Goal: Check status

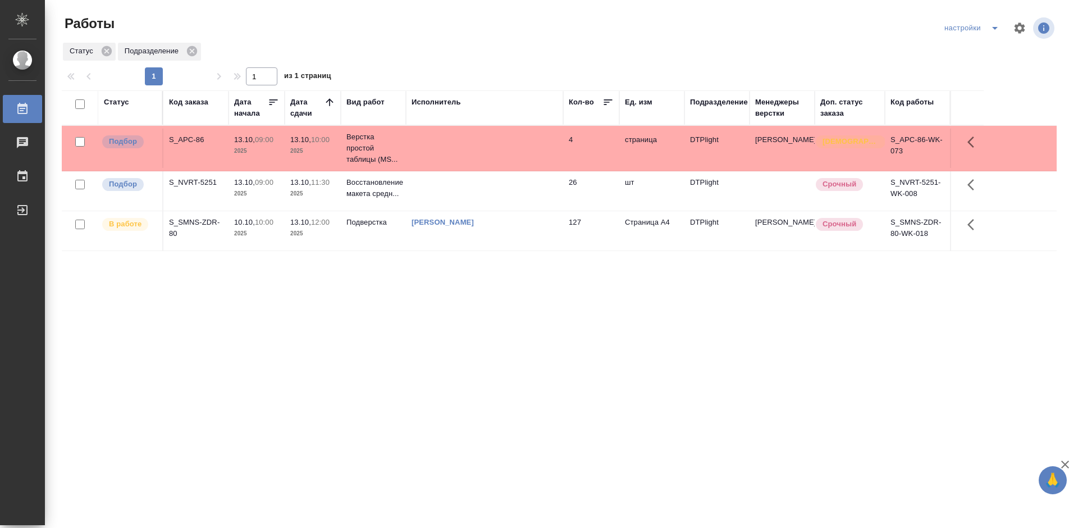
click at [352, 355] on div "Статус Код заказа Дата начала Дата сдачи Вид работ Исполнитель Кол-во Ед. изм П…" at bounding box center [559, 292] width 995 height 404
click at [188, 180] on div "S_NVRT-5251" at bounding box center [196, 182] width 54 height 11
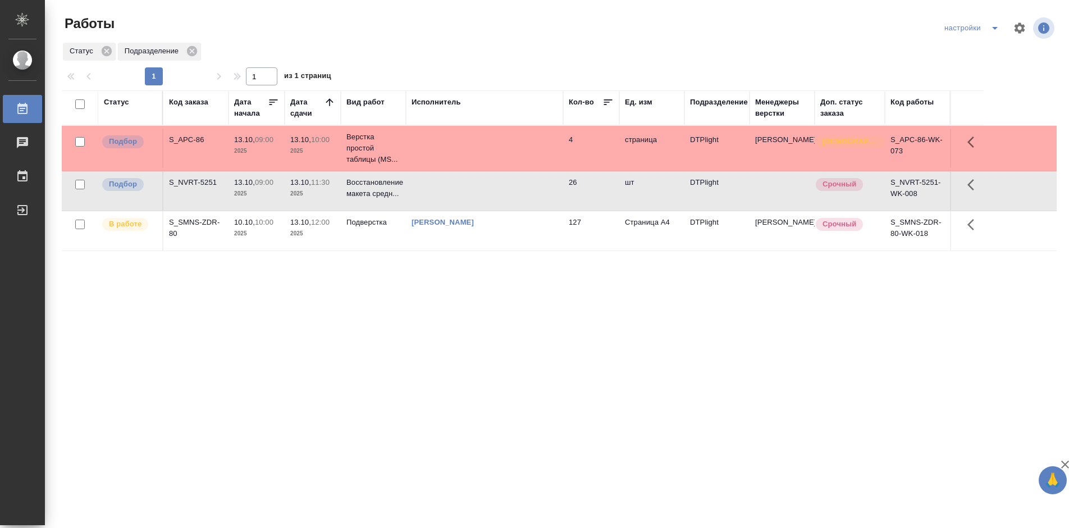
click at [188, 180] on div "S_NVRT-5251" at bounding box center [196, 182] width 54 height 11
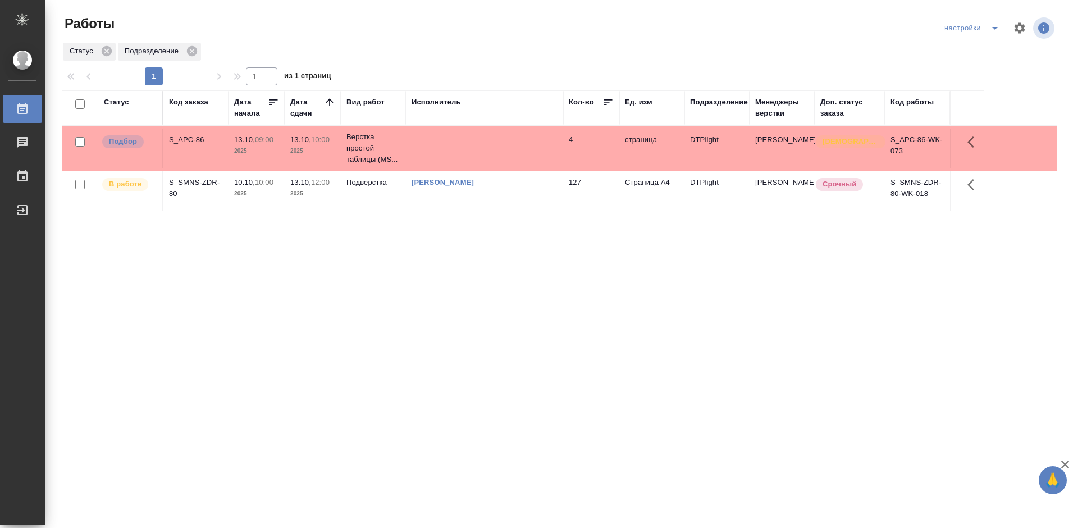
click at [305, 299] on div "Статус Код заказа Дата начала Дата сдачи Вид работ Исполнитель Кол-во Ед. изм П…" at bounding box center [559, 292] width 995 height 404
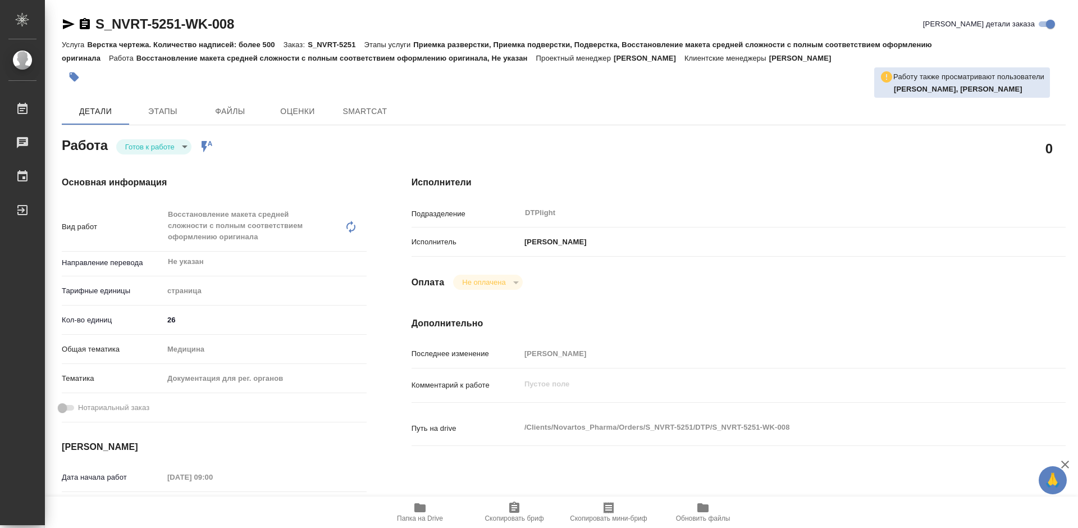
type textarea "x"
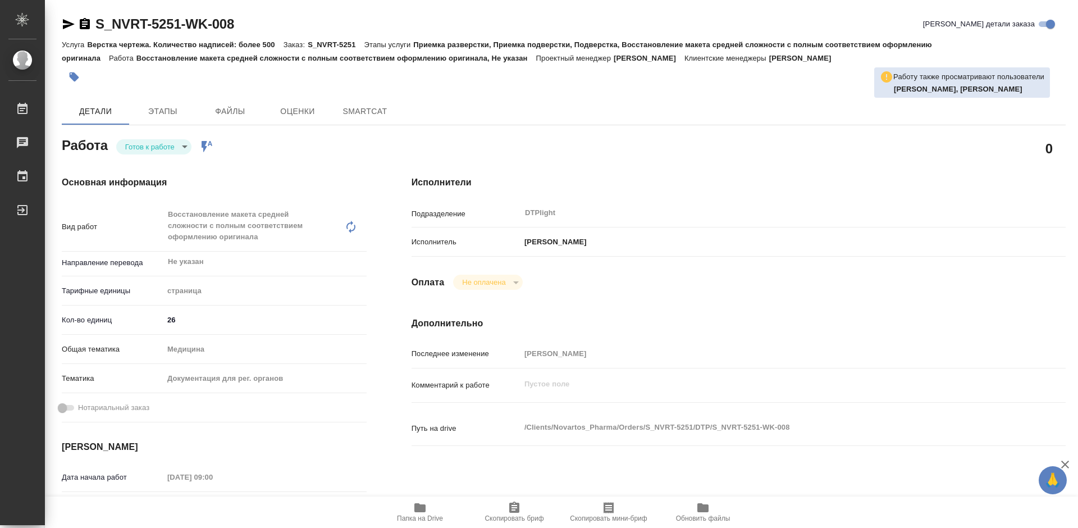
type textarea "x"
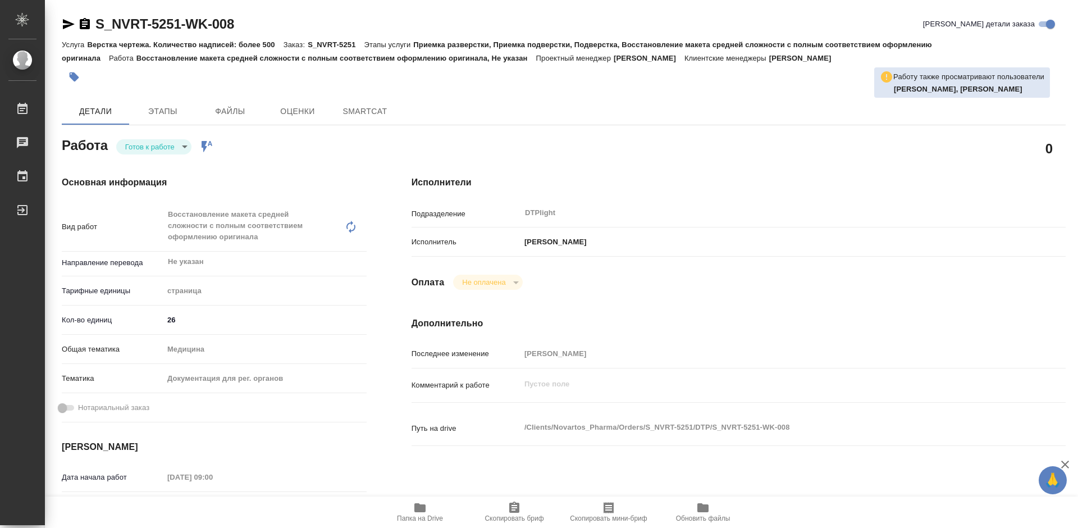
type textarea "x"
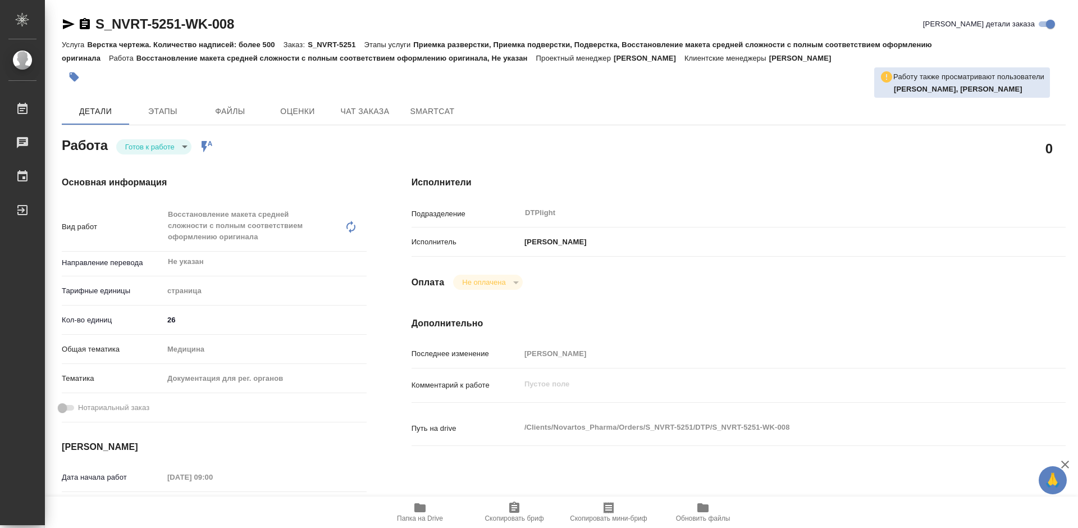
type textarea "x"
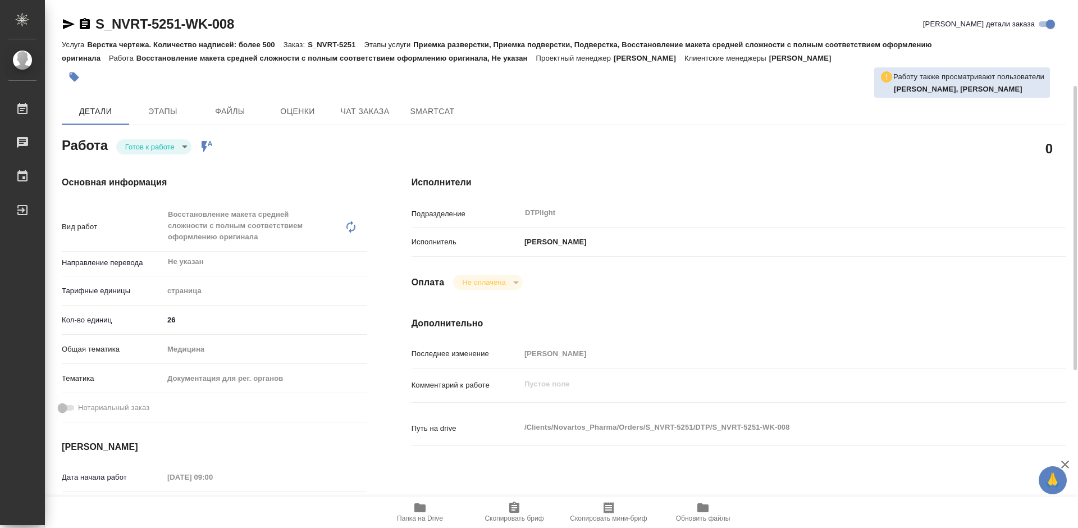
type textarea "x"
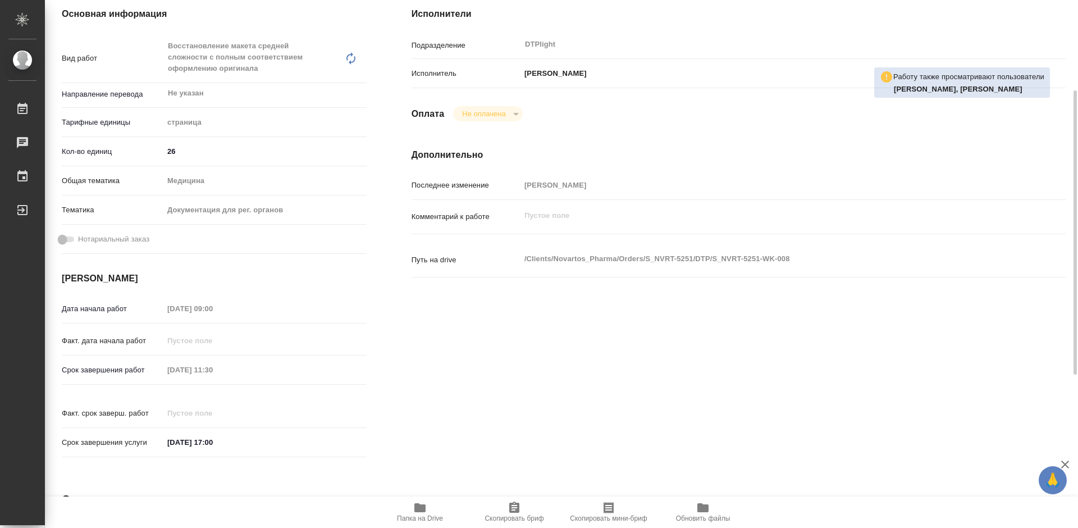
scroll to position [281, 0]
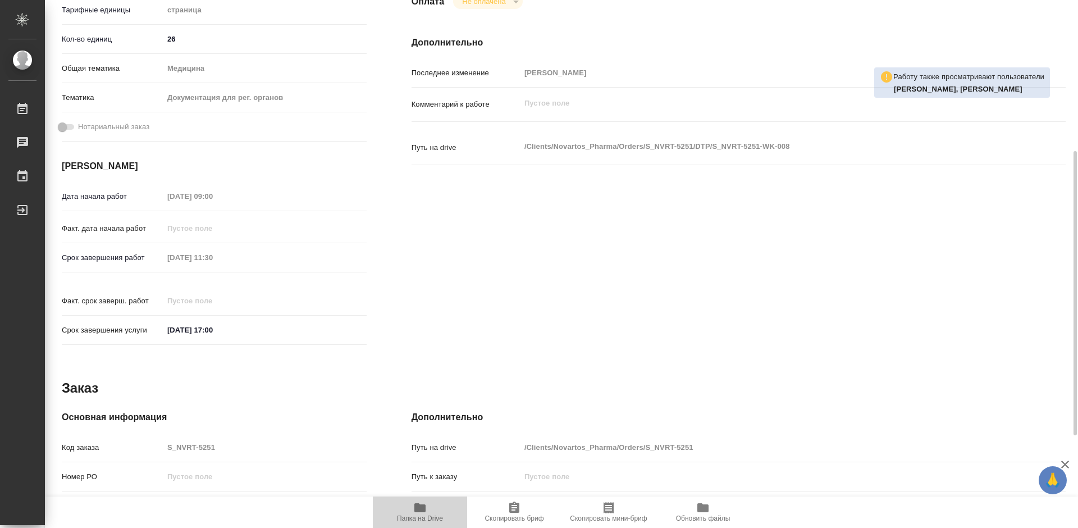
click at [427, 513] on span "Папка на Drive" at bounding box center [419, 511] width 81 height 21
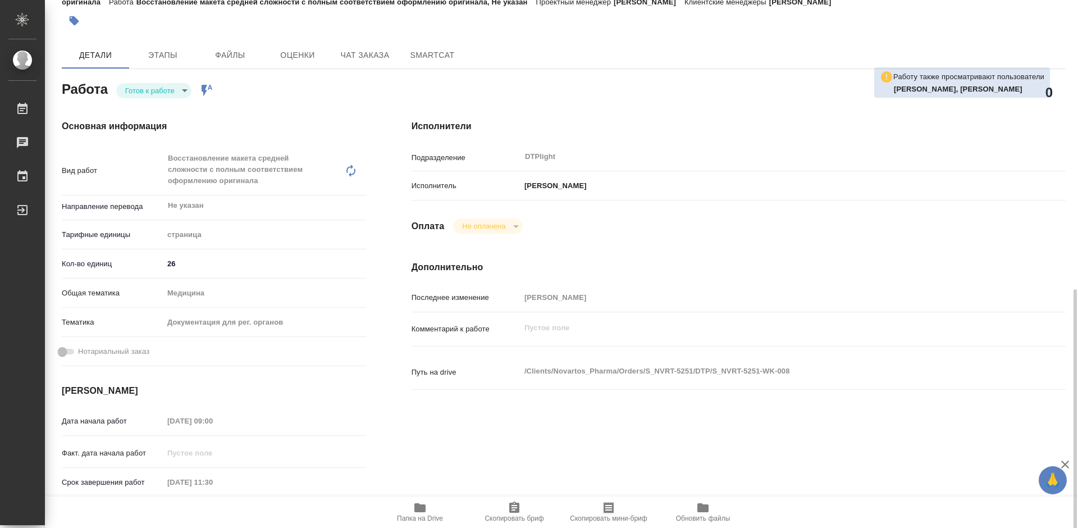
scroll to position [0, 0]
